Goal: Information Seeking & Learning: Learn about a topic

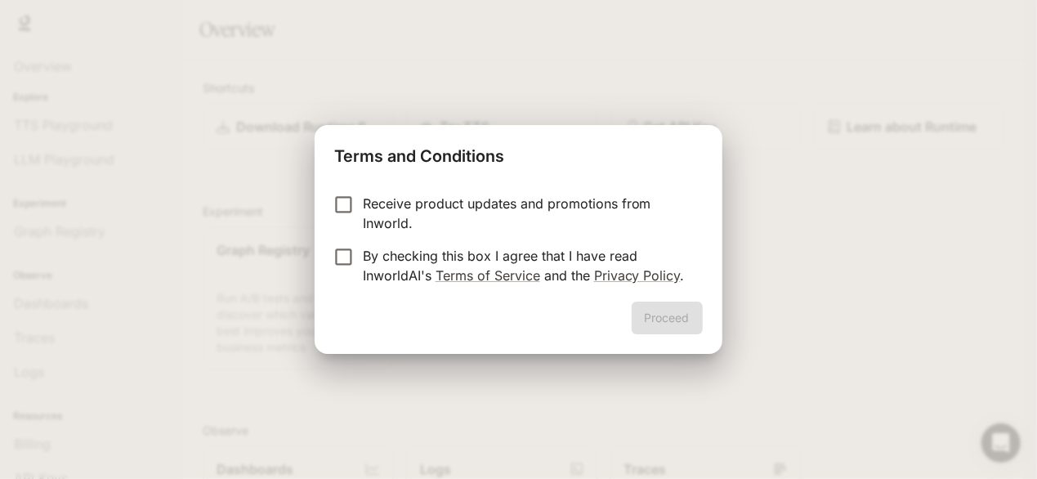
click at [377, 257] on p "By checking this box I agree that I have read InworldAI's Terms of Service and …" at bounding box center [526, 265] width 327 height 39
click at [721, 319] on div "Proceed" at bounding box center [518, 327] width 407 height 52
click at [684, 328] on button "Proceed" at bounding box center [666, 317] width 71 height 33
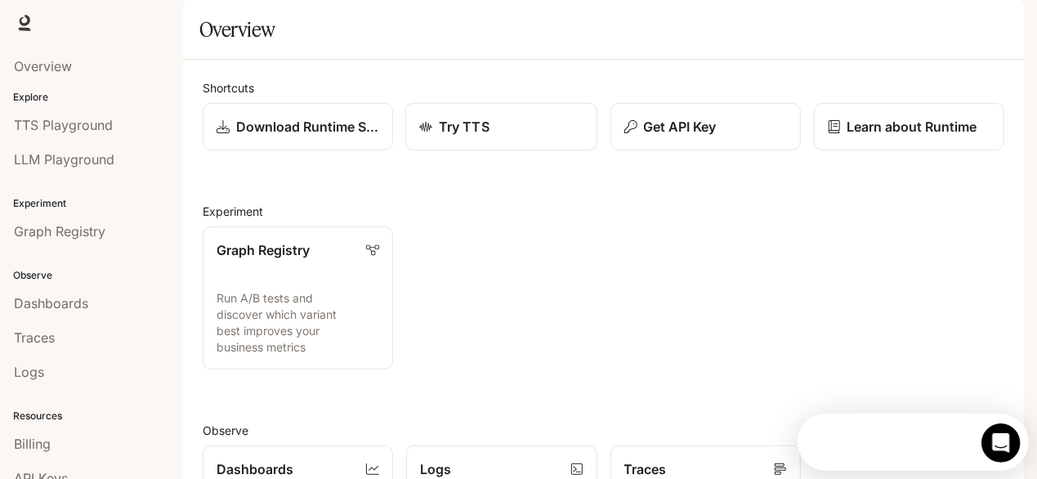
click at [469, 136] on p "Try TTS" at bounding box center [464, 127] width 51 height 20
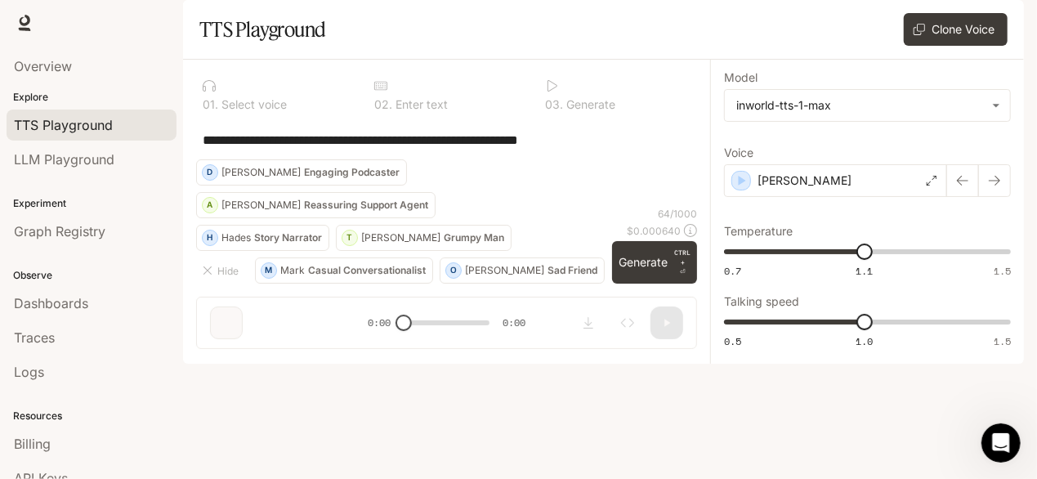
drag, startPoint x: 269, startPoint y: 167, endPoint x: 281, endPoint y: 156, distance: 16.2
click at [269, 159] on div "**********" at bounding box center [447, 139] width 488 height 39
click at [60, 154] on span "LLM Playground" at bounding box center [64, 159] width 100 height 20
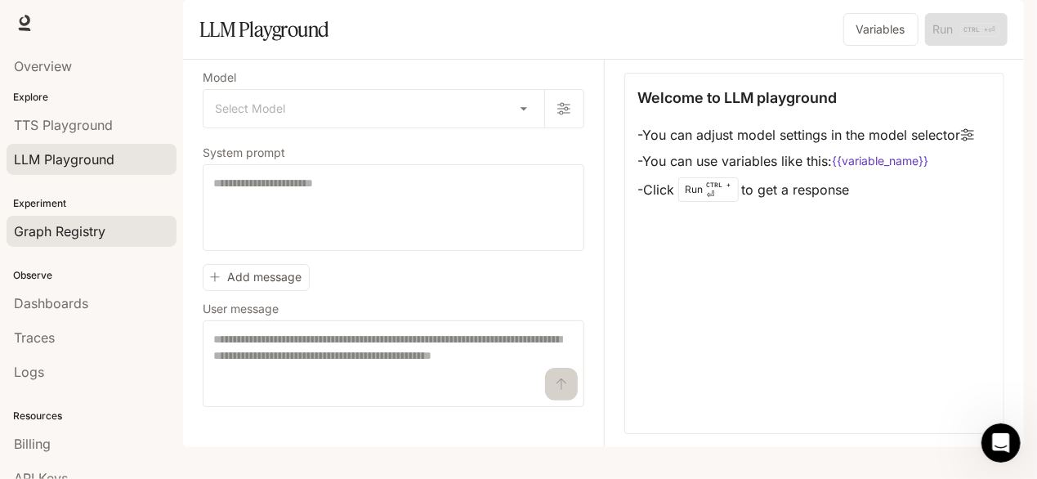
click at [89, 228] on span "Graph Registry" at bounding box center [59, 231] width 91 height 20
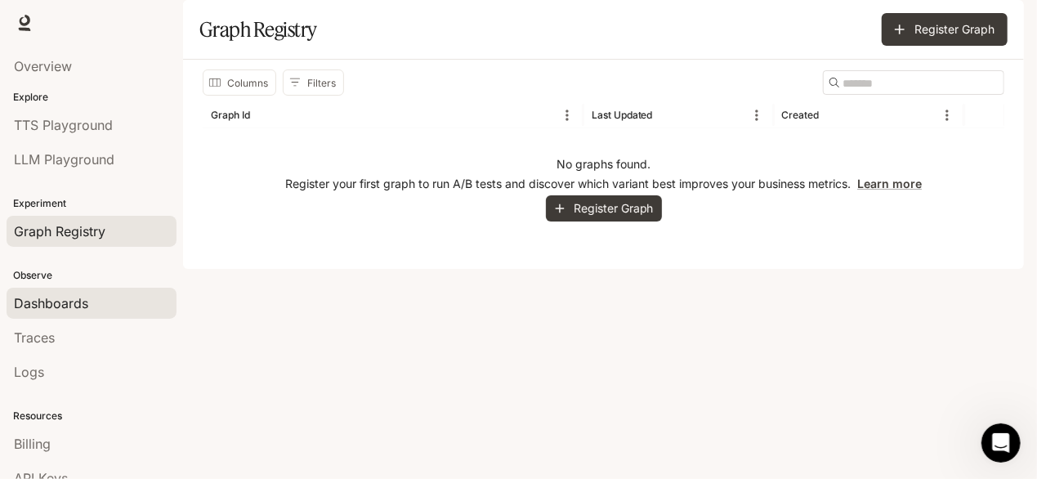
click at [89, 291] on link "Dashboards" at bounding box center [92, 303] width 170 height 31
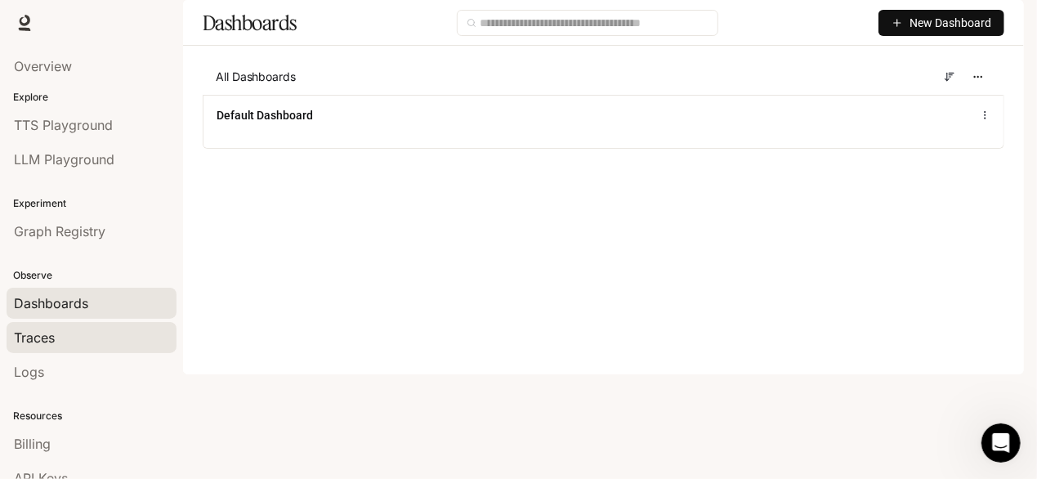
click at [69, 348] on link "Traces" at bounding box center [92, 337] width 170 height 31
